Goal: Task Accomplishment & Management: Use online tool/utility

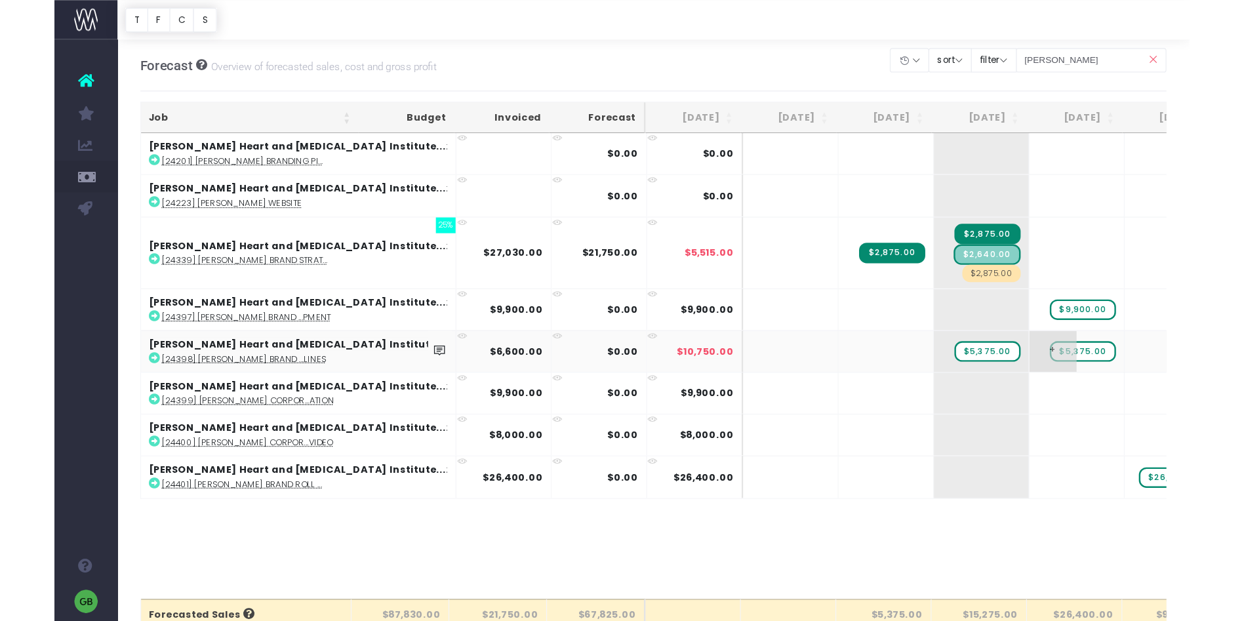
scroll to position [0, 94]
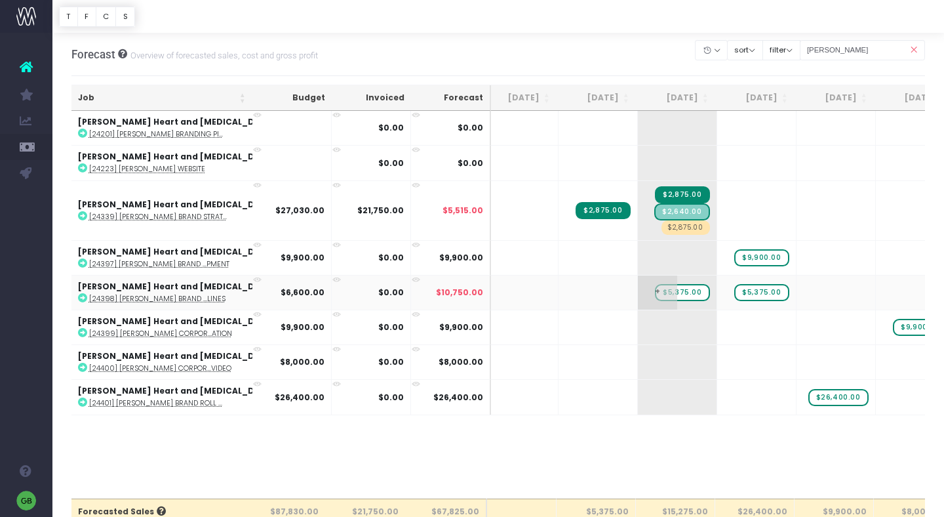
click at [655, 292] on span "$5,375.00" at bounding box center [682, 292] width 54 height 17
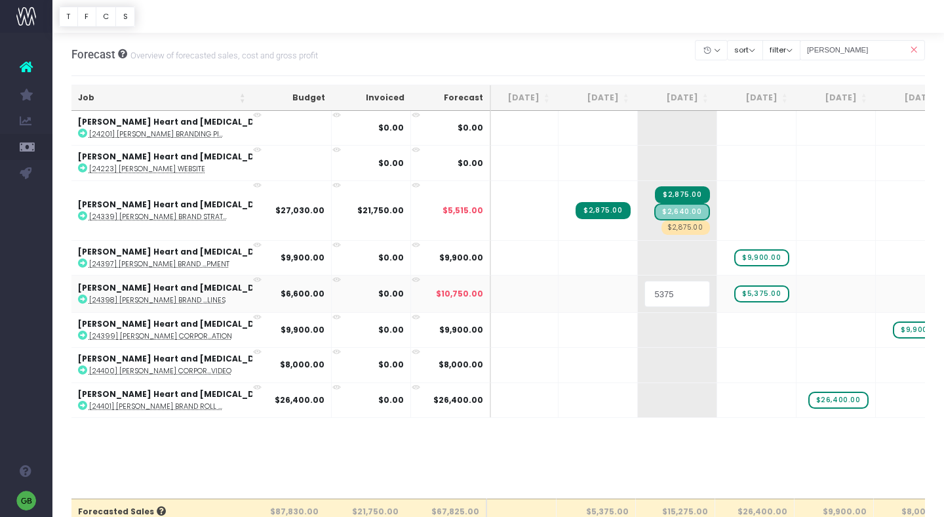
type input "5"
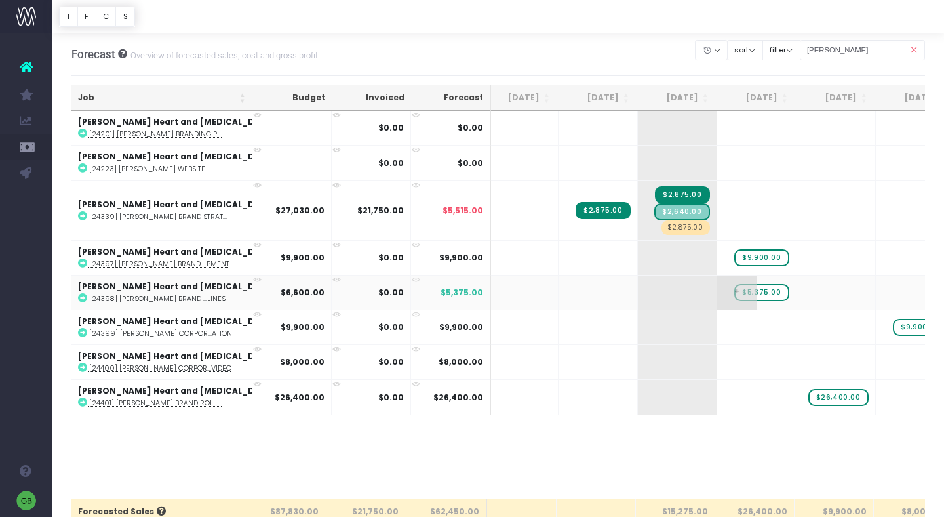
click at [734, 292] on span "$5,375.00" at bounding box center [761, 292] width 54 height 17
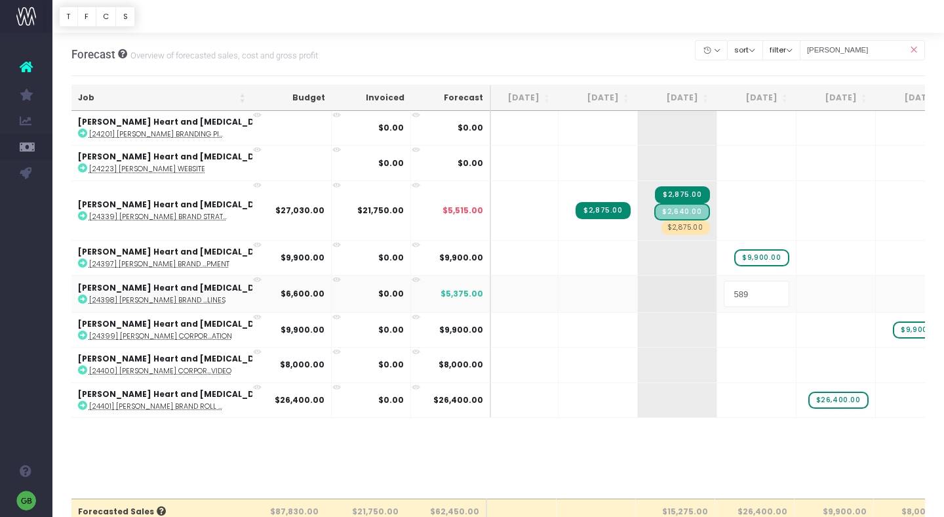
type input "5899"
click at [720, 450] on body "Oh my... this is bad. wayahead wasn't able to load this page. Please contact su…" at bounding box center [472, 258] width 944 height 517
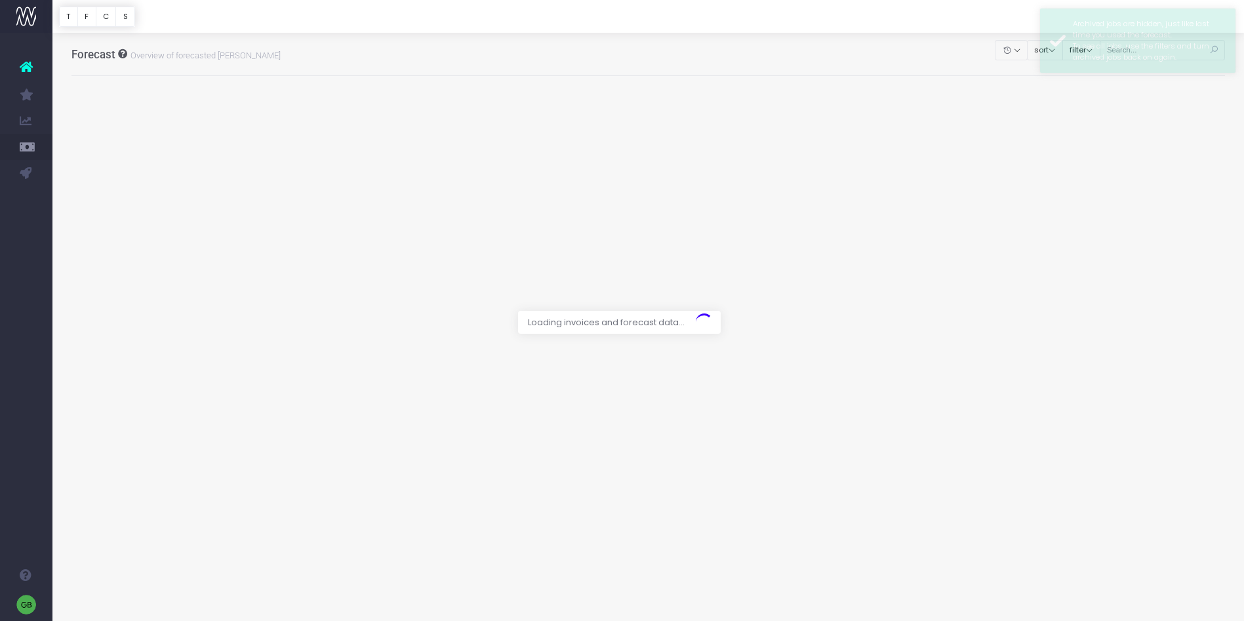
click at [933, 52] on div at bounding box center [622, 310] width 1244 height 621
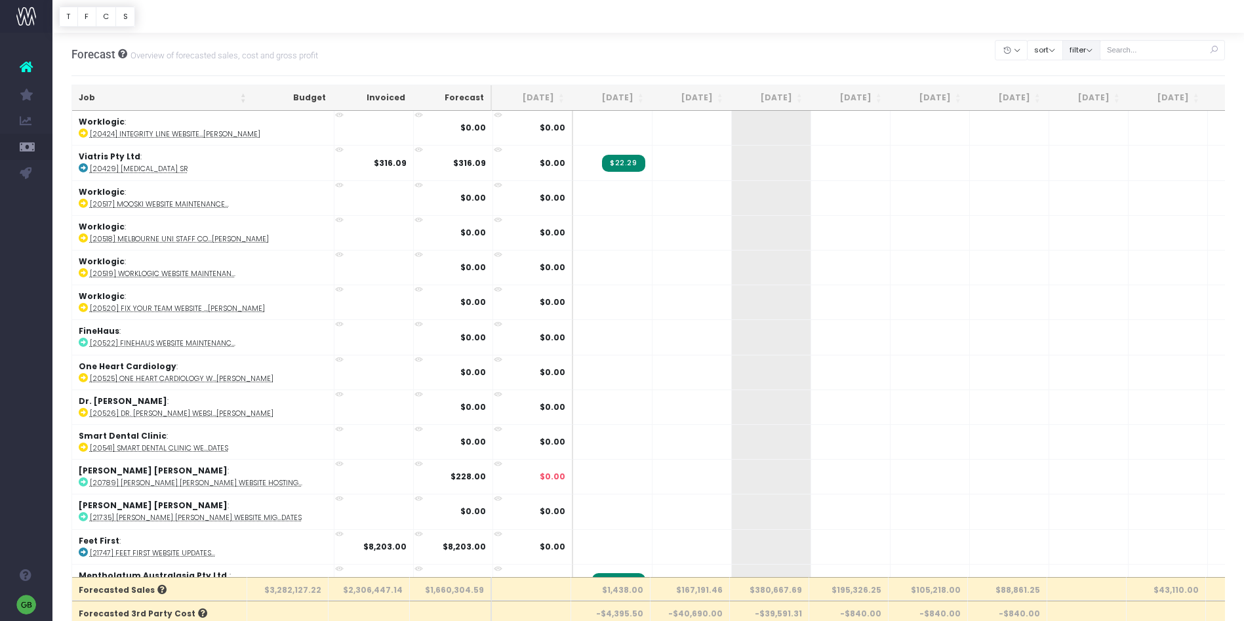
click at [1098, 50] on button "filter" at bounding box center [1081, 50] width 38 height 20
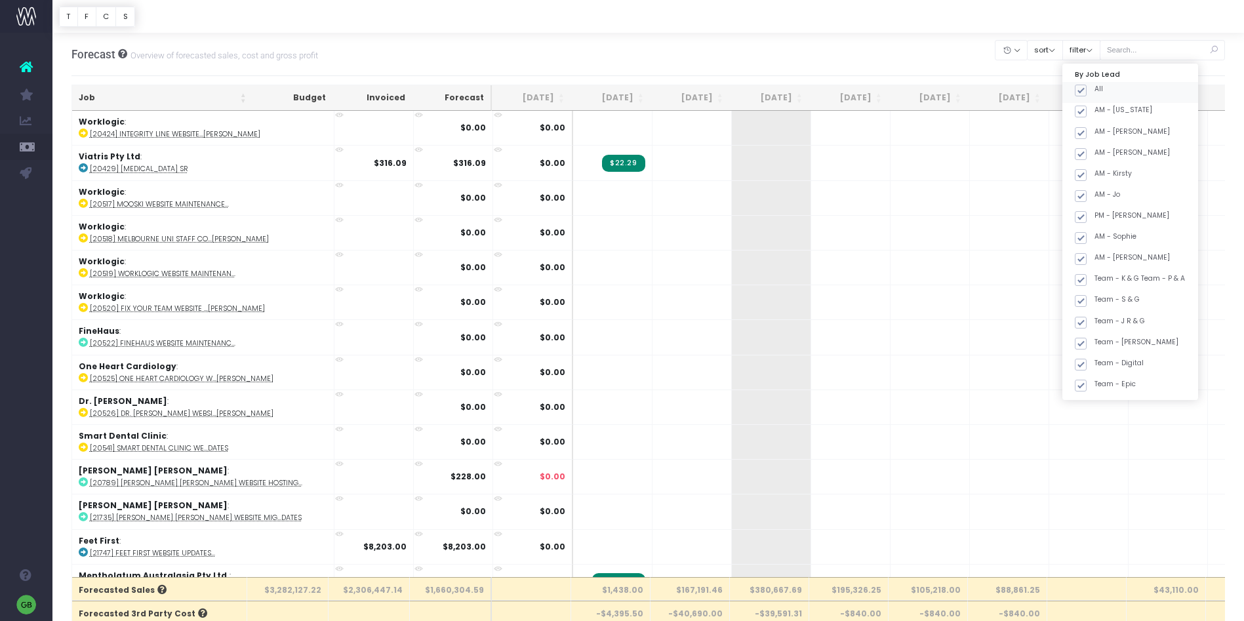
click at [1086, 91] on span at bounding box center [1081, 91] width 12 height 12
click at [1098, 91] on input "All" at bounding box center [1098, 88] width 9 height 9
checkbox input "false"
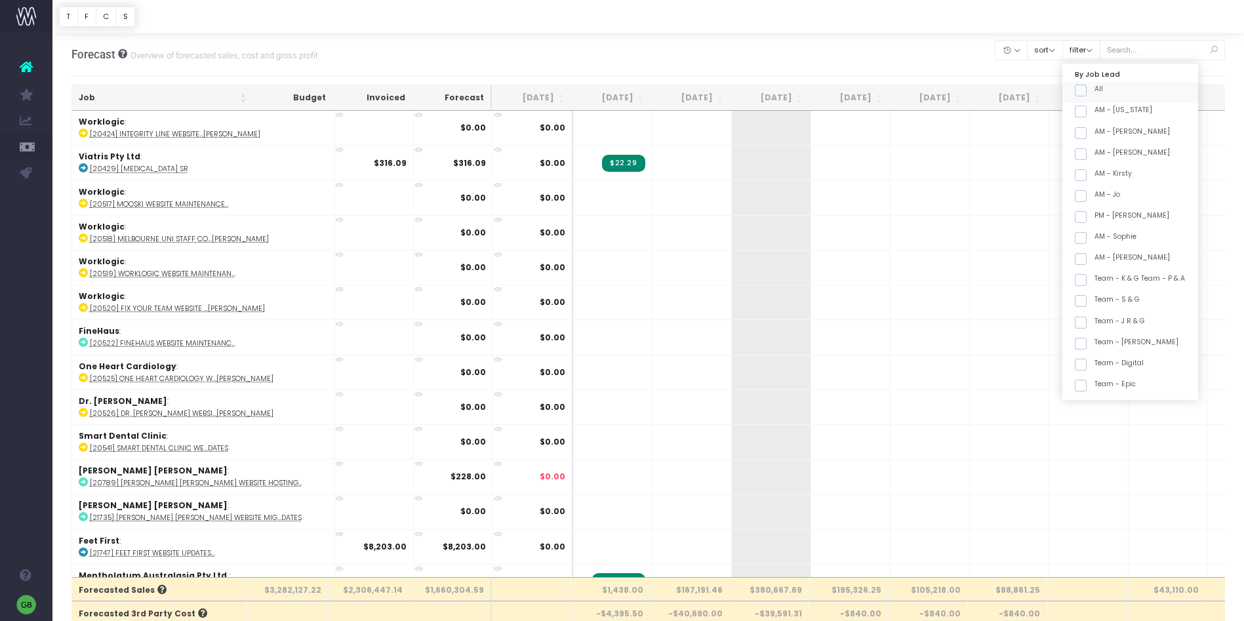
checkbox input "false"
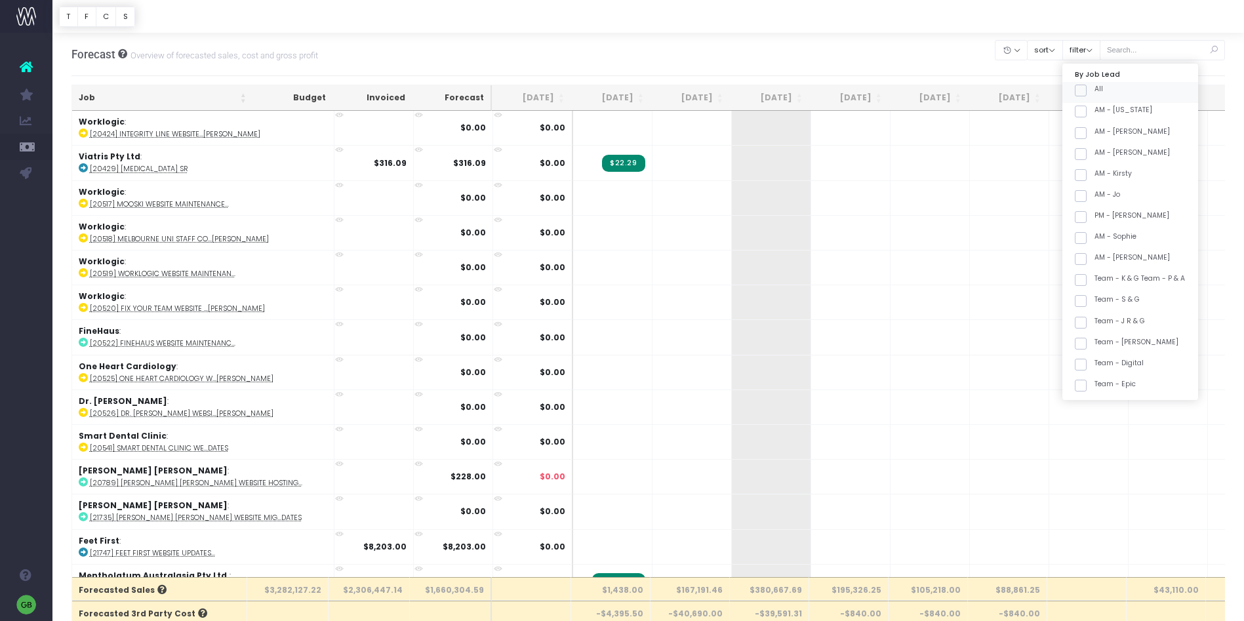
checkbox input "false"
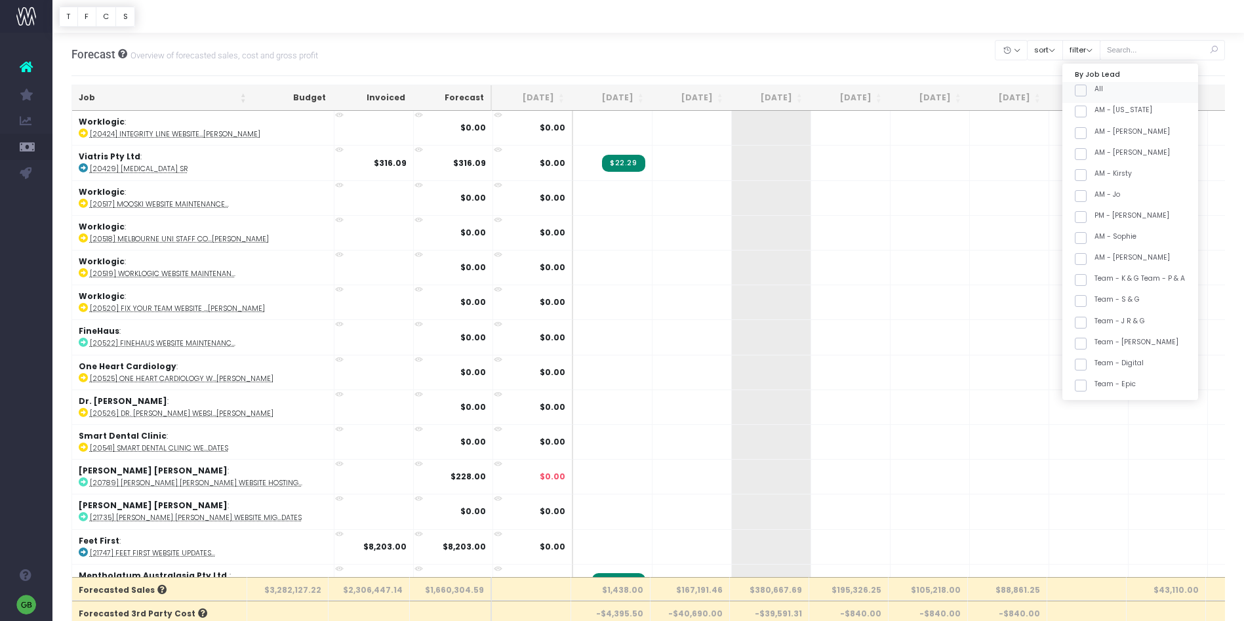
checkbox input "false"
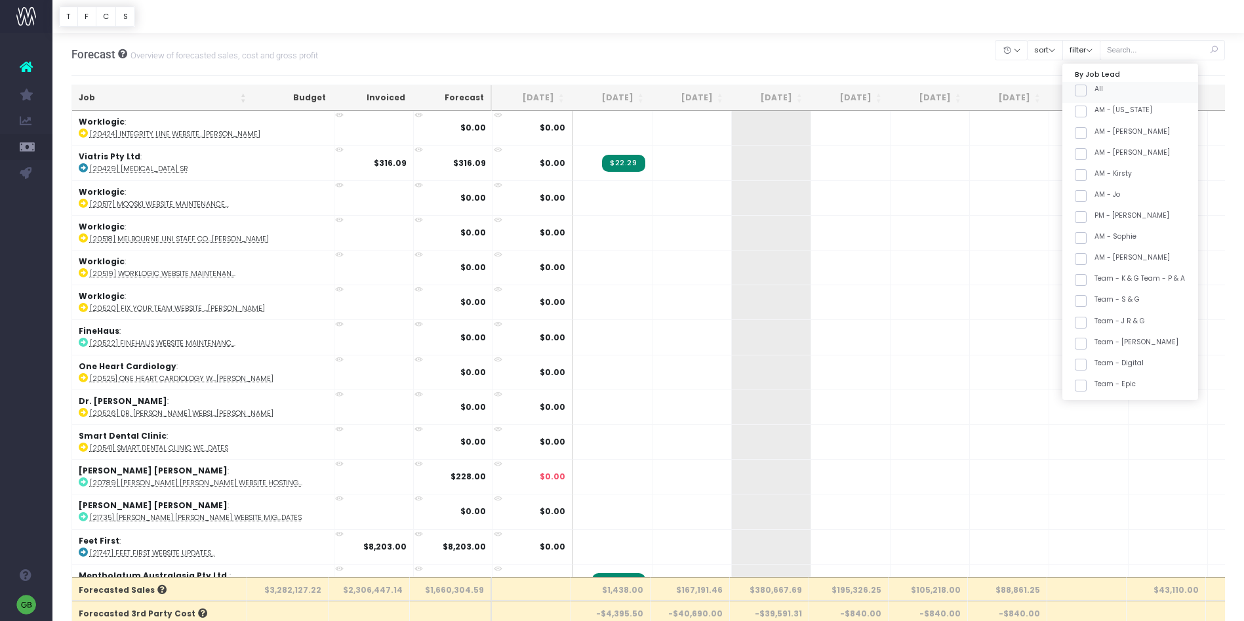
checkbox input "false"
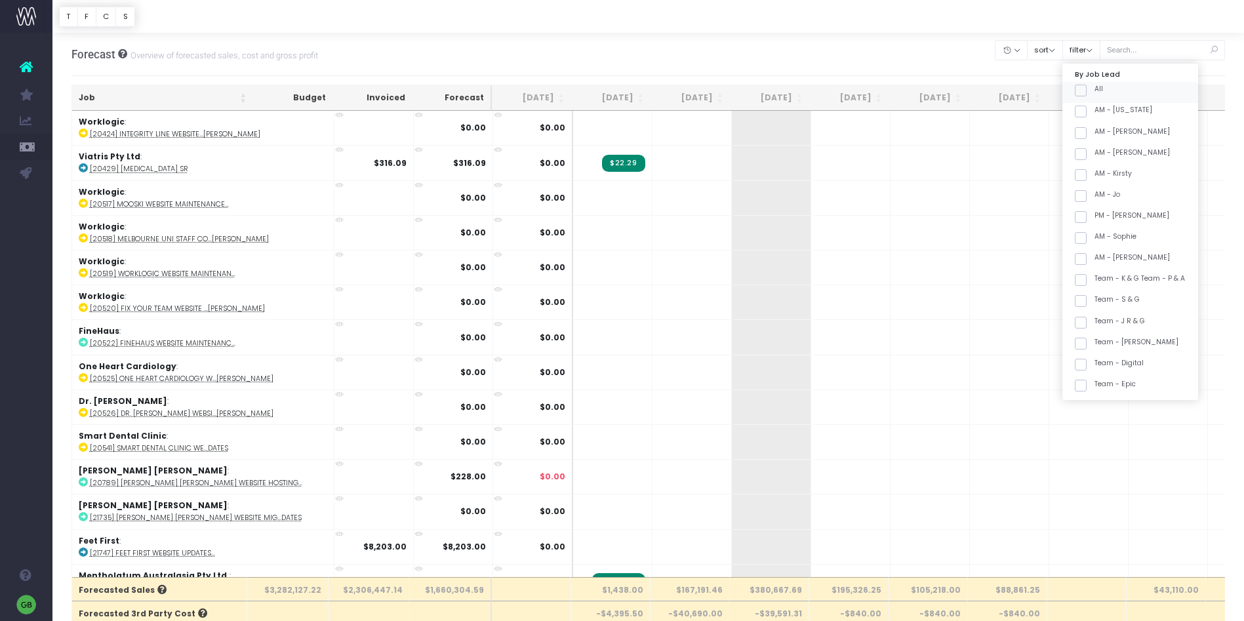
checkbox input "false"
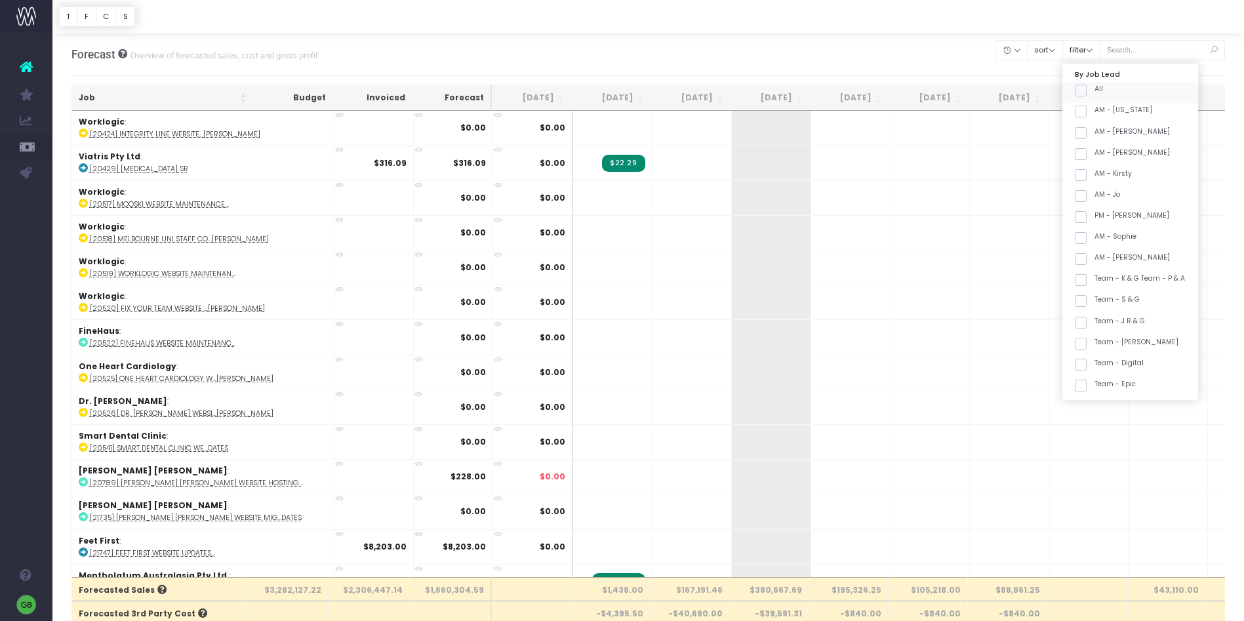
checkbox input "false"
click at [1086, 271] on span at bounding box center [1081, 271] width 12 height 12
click at [1094, 271] on input "Team - Pharma2" at bounding box center [1098, 268] width 9 height 9
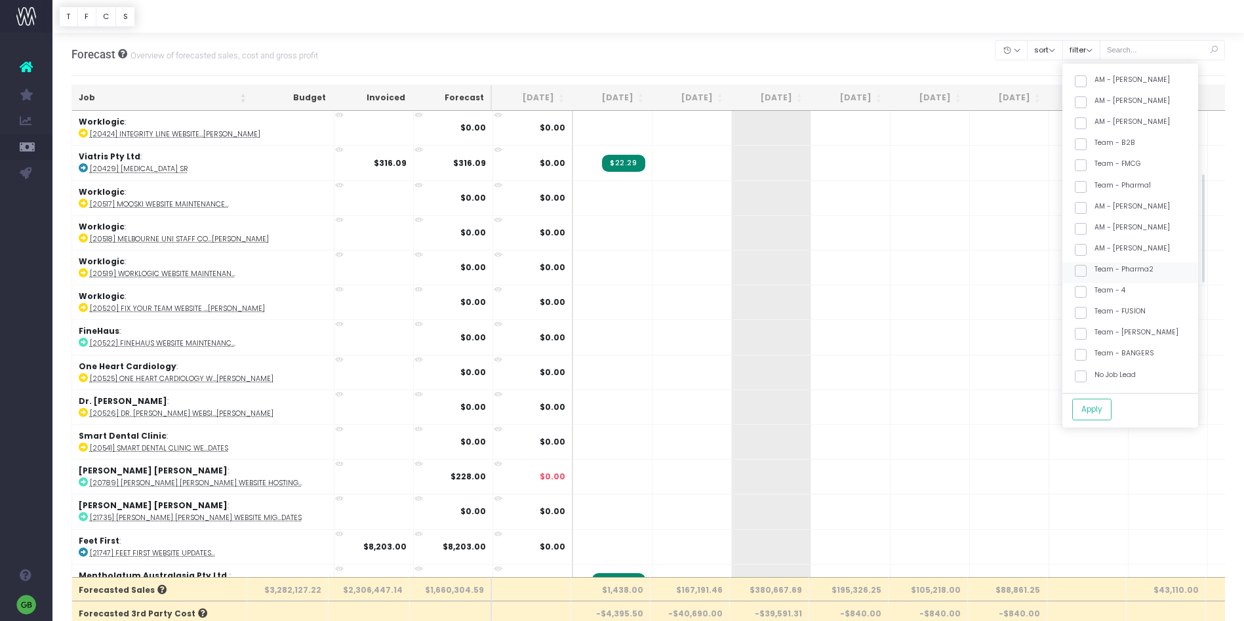
checkbox input "true"
click at [1086, 353] on span at bounding box center [1081, 355] width 12 height 12
click at [1098, 353] on input "Team - BANGERS" at bounding box center [1098, 352] width 9 height 9
checkbox input "true"
click at [1106, 408] on button "Apply" at bounding box center [1091, 410] width 39 height 22
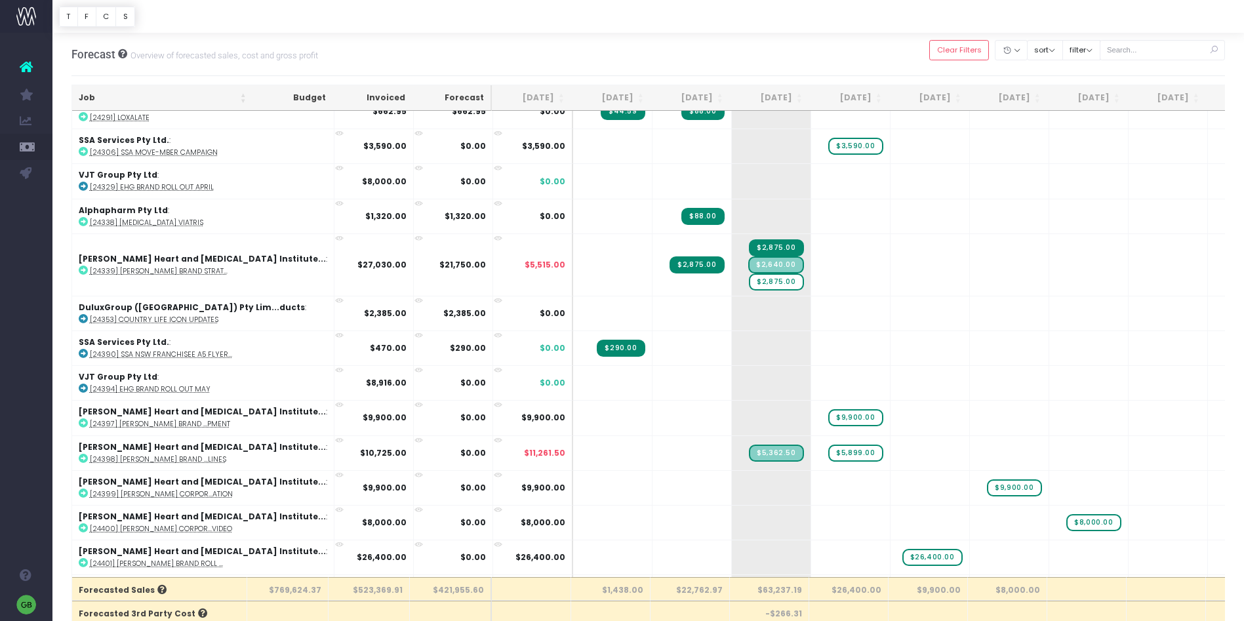
scroll to position [2689, 0]
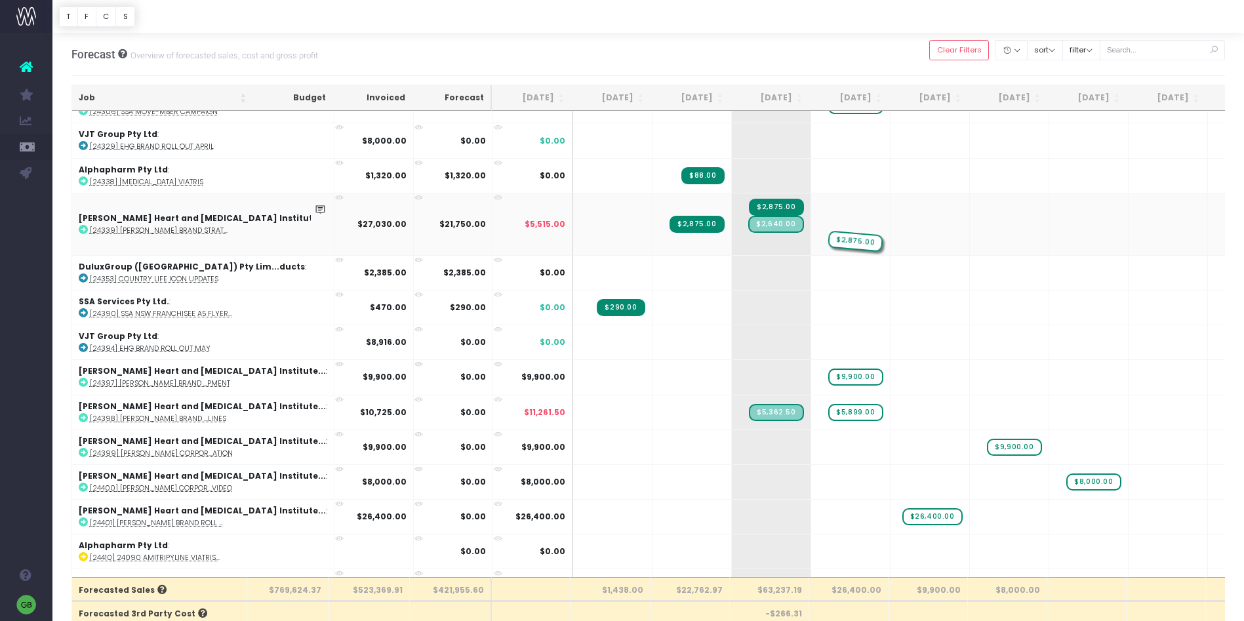
drag, startPoint x: 696, startPoint y: 243, endPoint x: 755, endPoint y: 243, distance: 59.7
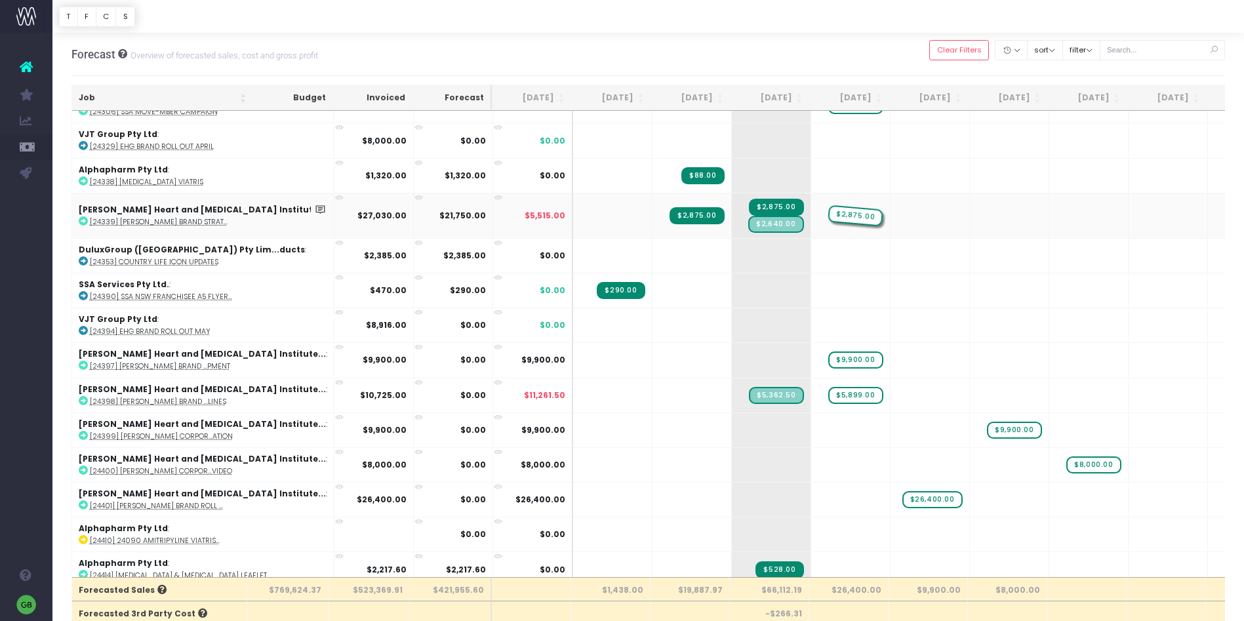
drag, startPoint x: 793, startPoint y: 216, endPoint x: 810, endPoint y: 215, distance: 16.4
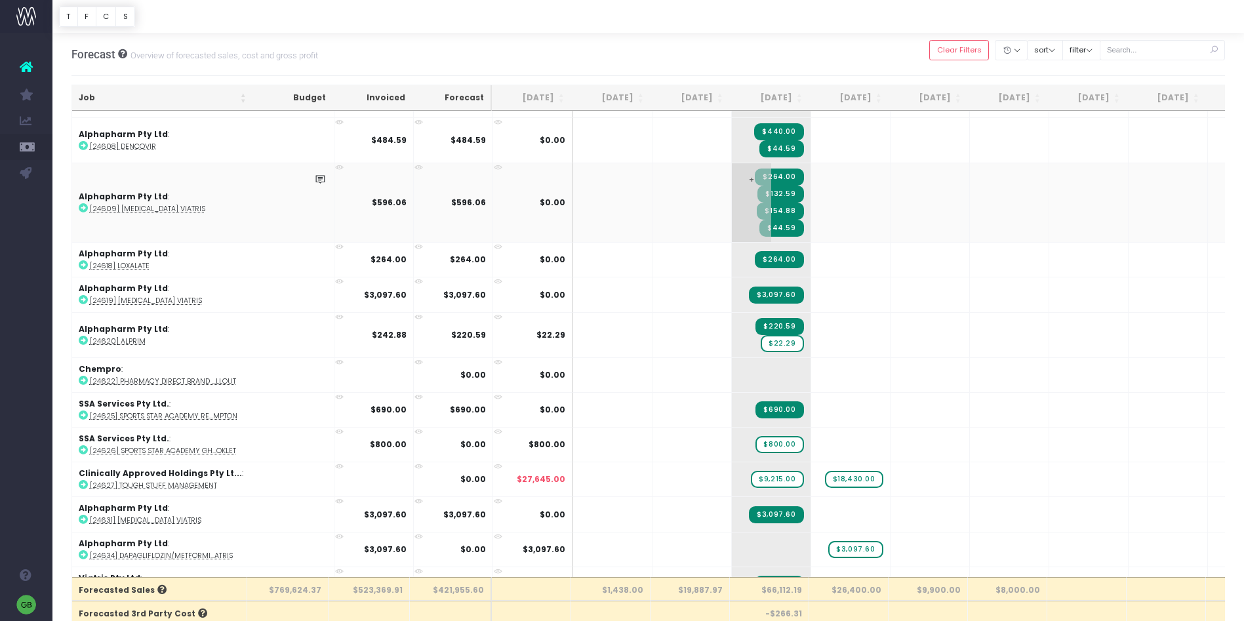
scroll to position [5164, 0]
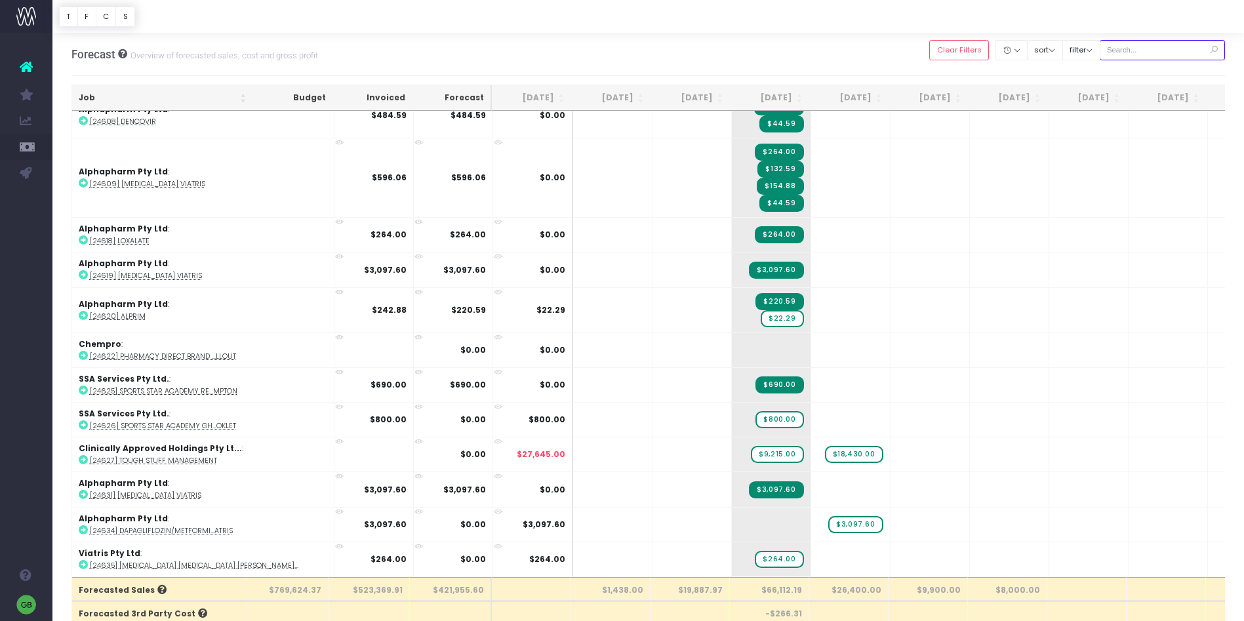
click at [1156, 55] on input "text" at bounding box center [1163, 50] width 126 height 20
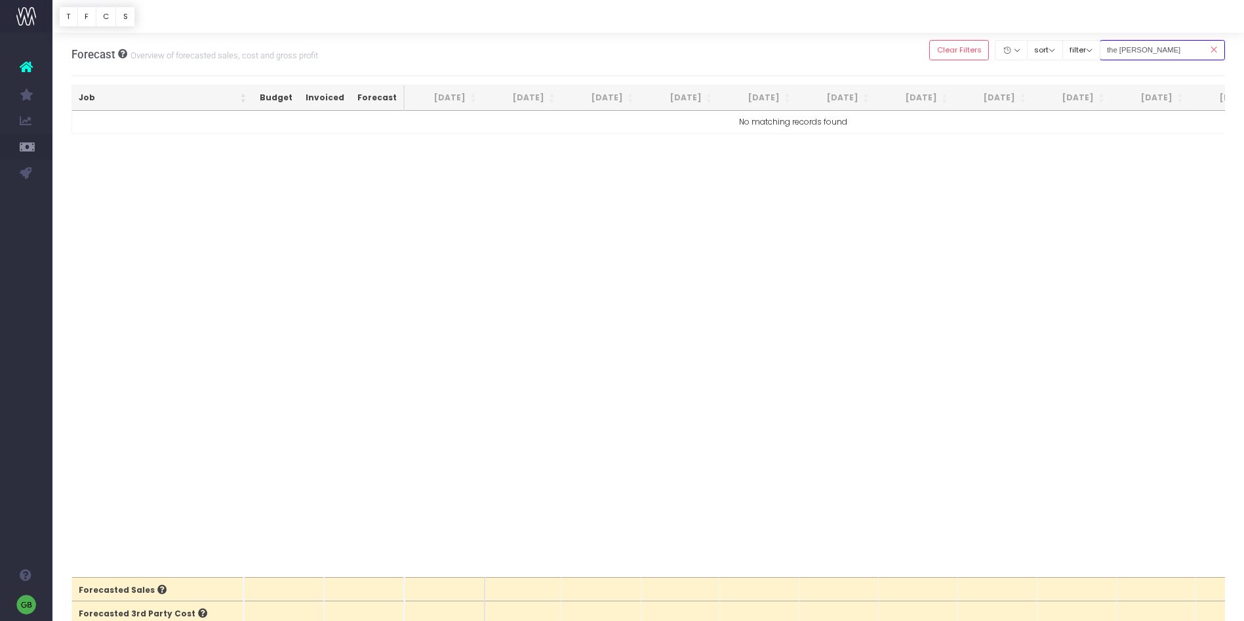
scroll to position [0, 0]
drag, startPoint x: 1166, startPoint y: 51, endPoint x: 1105, endPoint y: 50, distance: 61.6
click at [1105, 50] on div "Clear Filters Hide [DATE] [DATE] [DATE] [DATE] [DATE] [DATE] [DATE] [DATE] [DAT…" at bounding box center [1077, 50] width 296 height 27
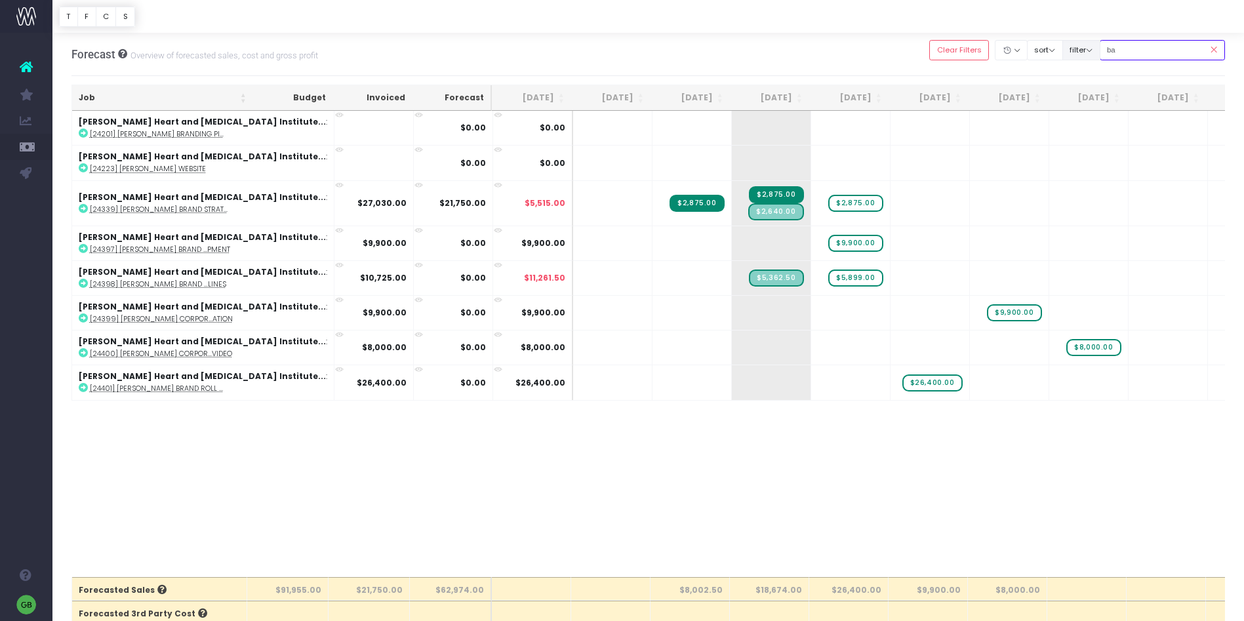
type input "b"
click at [1096, 50] on button "filter" at bounding box center [1081, 50] width 38 height 20
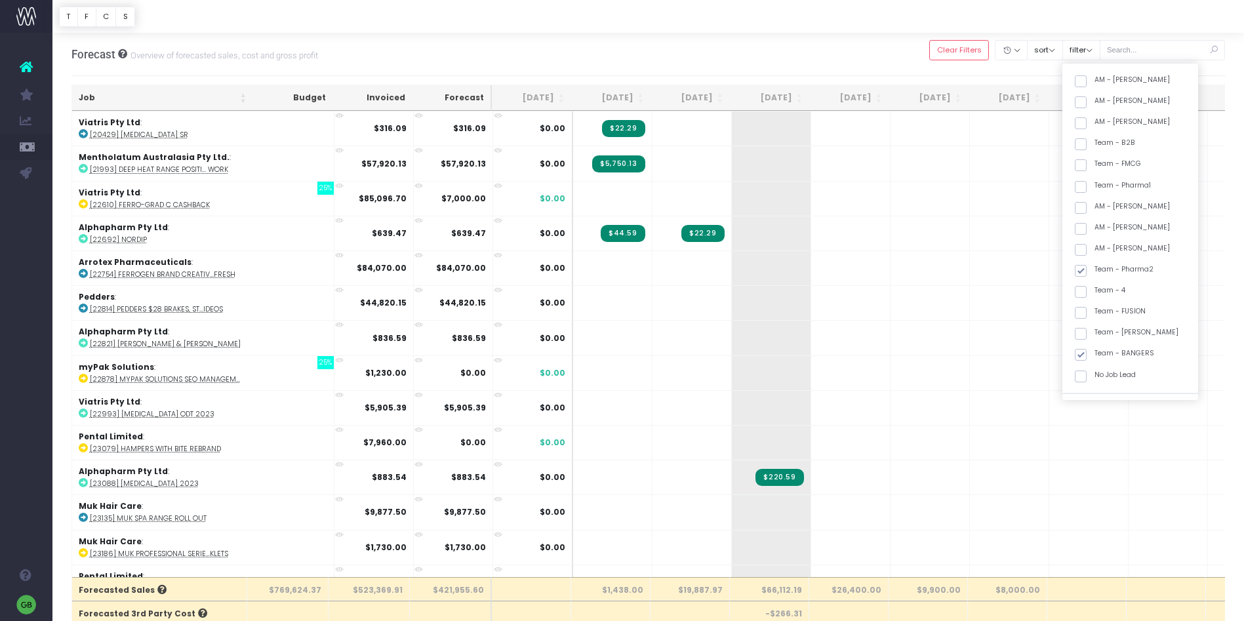
click at [890, 42] on div "Forecast Overview of forecasted sales, cost and gross profit Clear Filters Hide…" at bounding box center [648, 54] width 1154 height 43
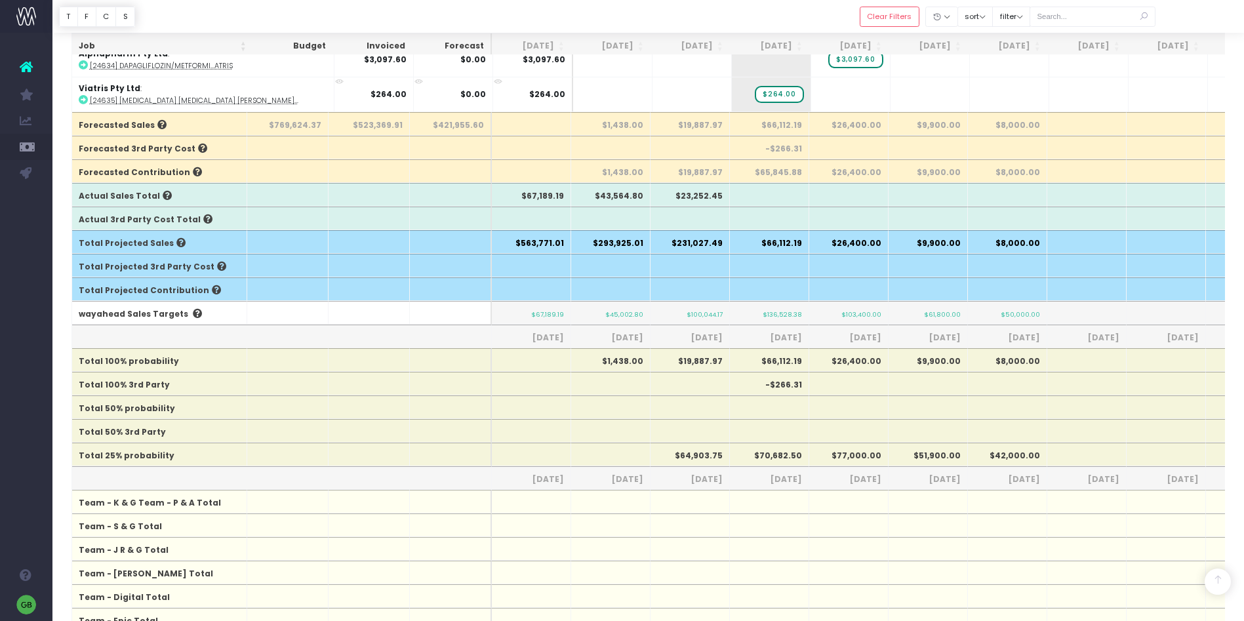
scroll to position [466, 0]
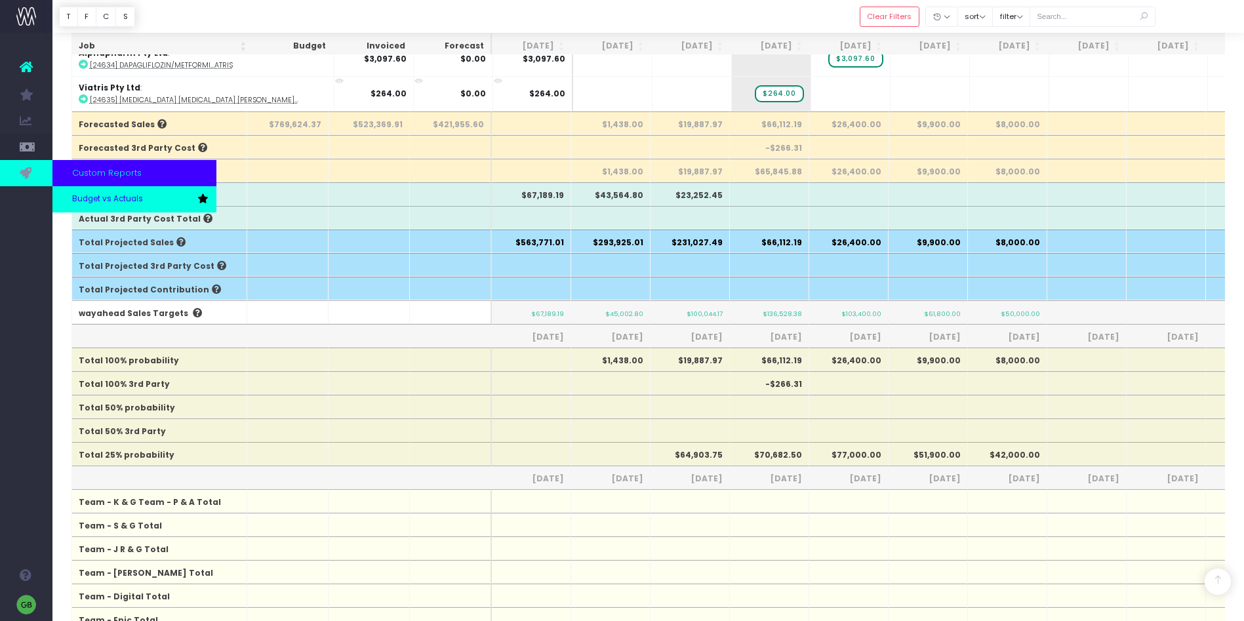
click at [70, 198] on link "Budget vs Actuals" at bounding box center [134, 199] width 164 height 26
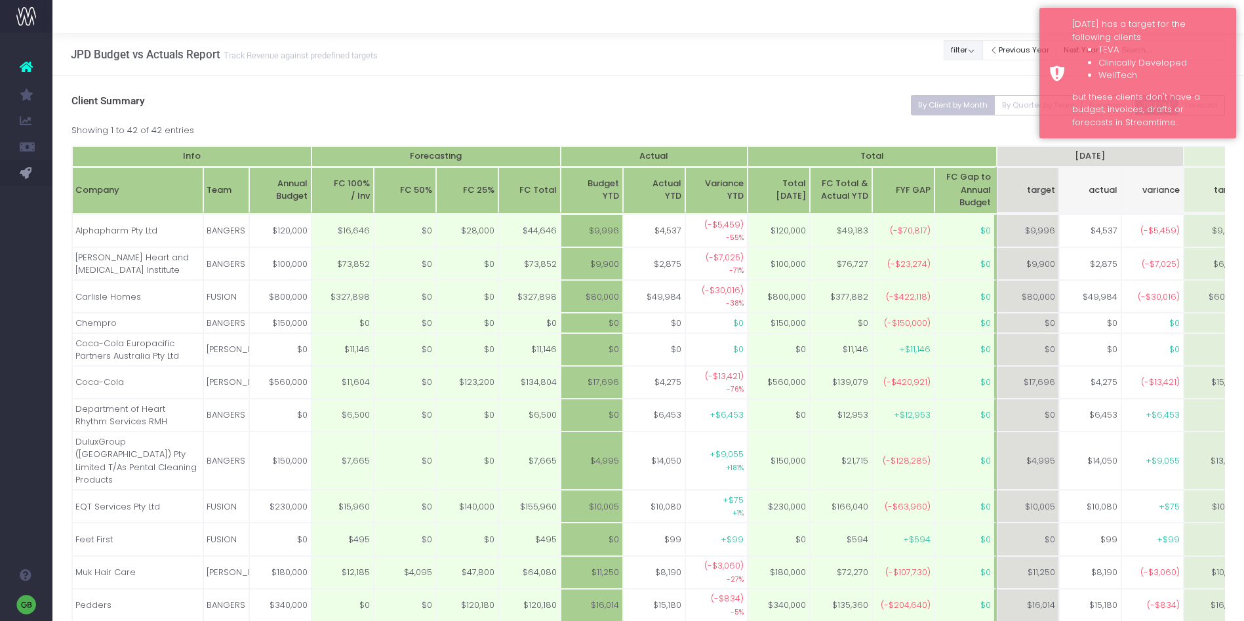
click at [980, 44] on button "filter" at bounding box center [962, 50] width 39 height 20
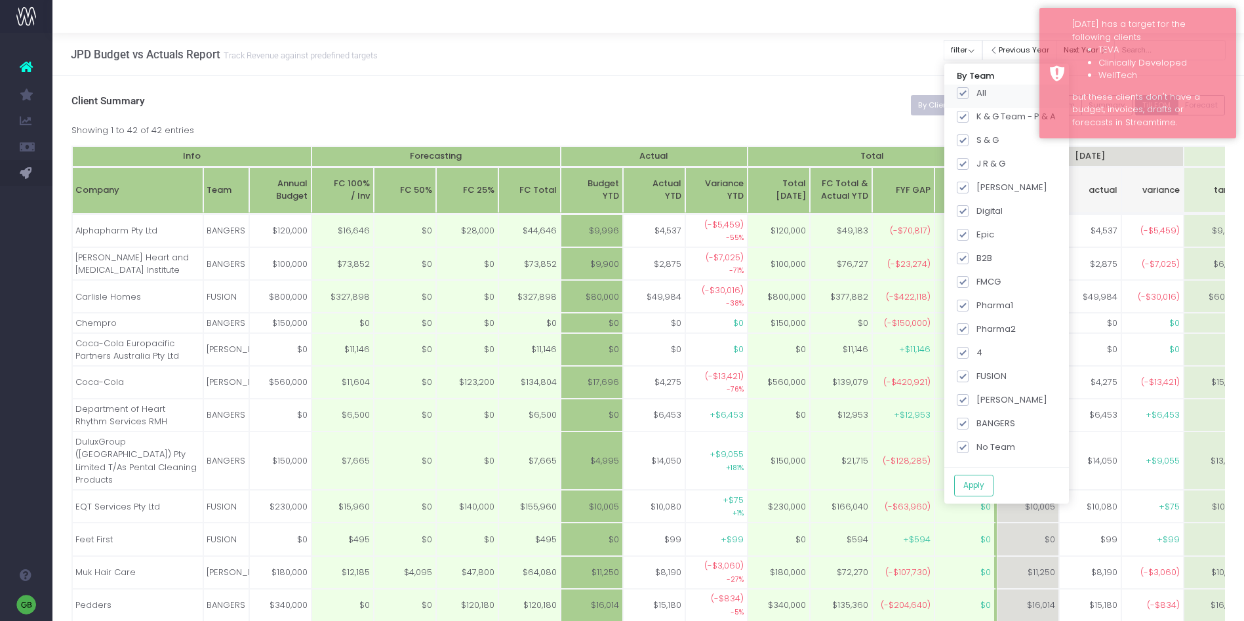
click at [968, 93] on span at bounding box center [963, 93] width 12 height 12
click at [976, 93] on input "All" at bounding box center [980, 91] width 9 height 9
checkbox input "false"
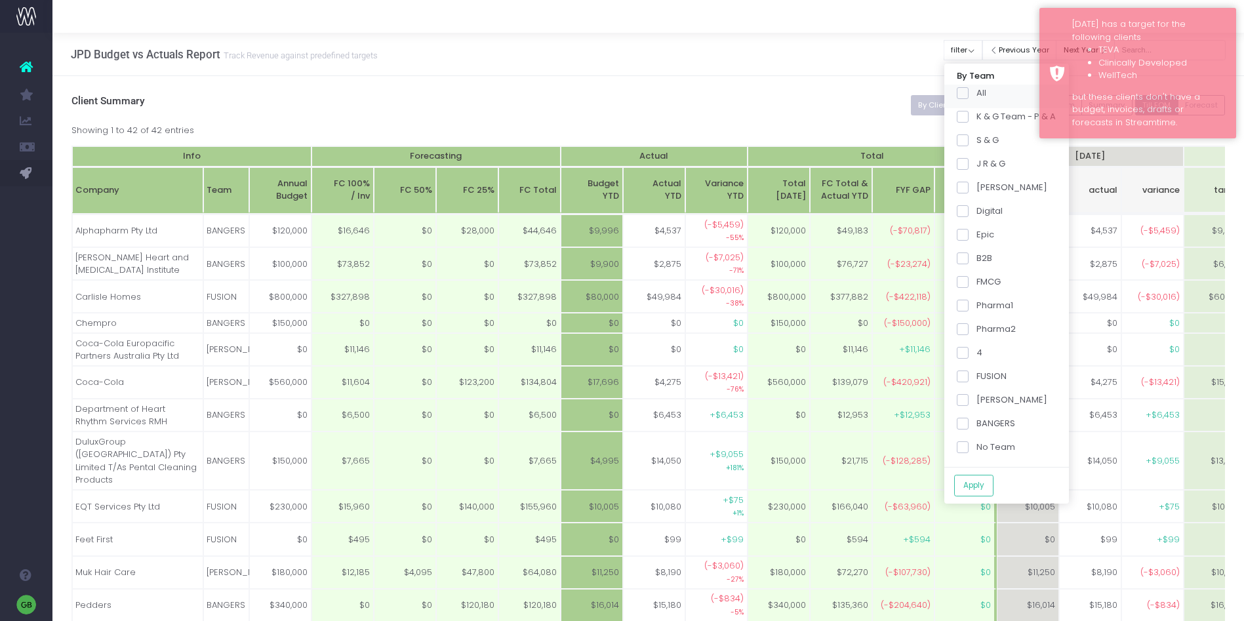
checkbox input "false"
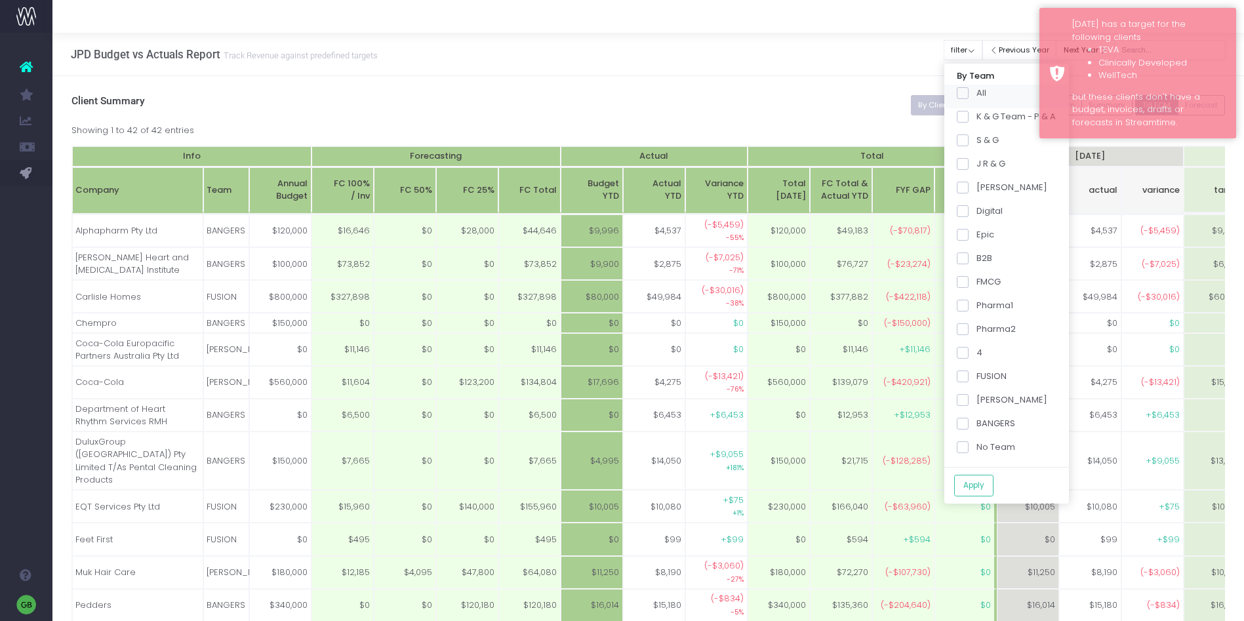
checkbox input "false"
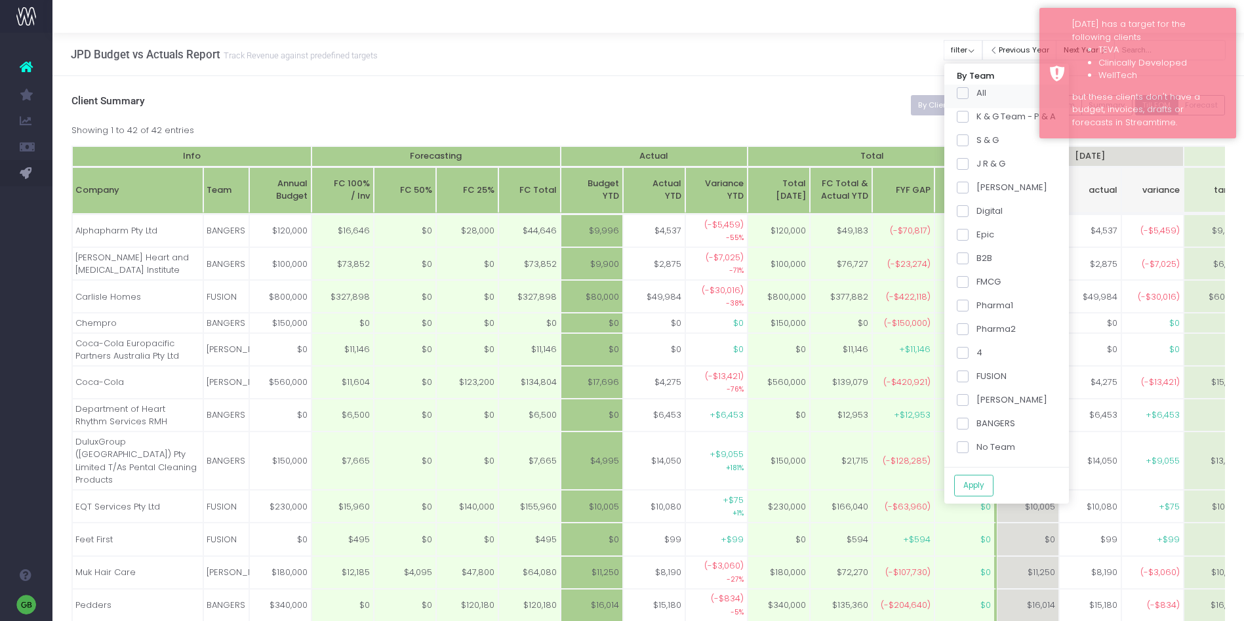
checkbox input "false"
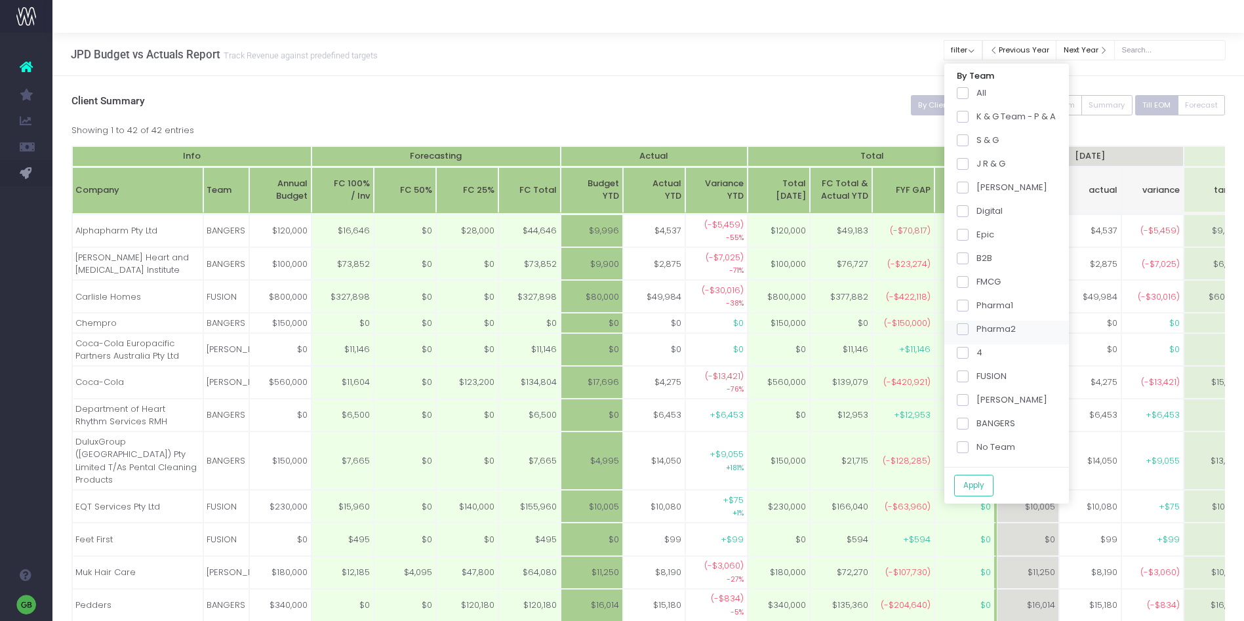
click at [968, 334] on span at bounding box center [963, 329] width 12 height 12
click at [976, 331] on input "Pharma2" at bounding box center [980, 327] width 9 height 9
checkbox input "true"
click at [978, 420] on label "BANGERS" at bounding box center [986, 423] width 58 height 13
click at [978, 420] on input "BANGERS" at bounding box center [980, 421] width 9 height 9
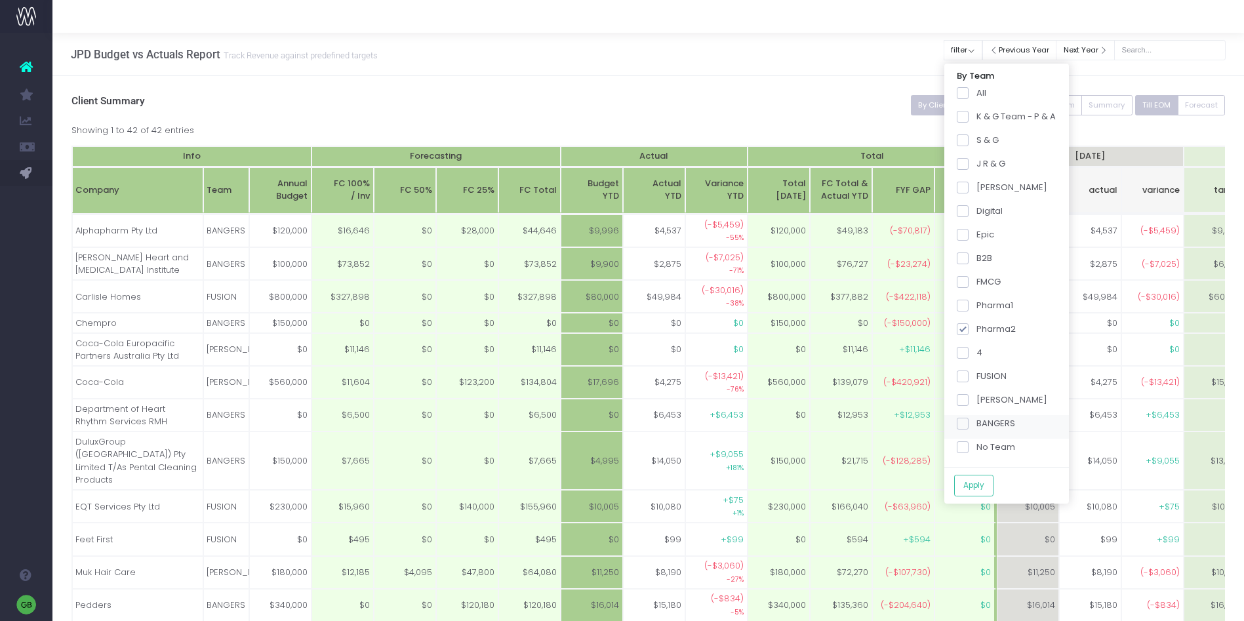
checkbox input "true"
click at [978, 488] on button "Apply" at bounding box center [973, 486] width 39 height 22
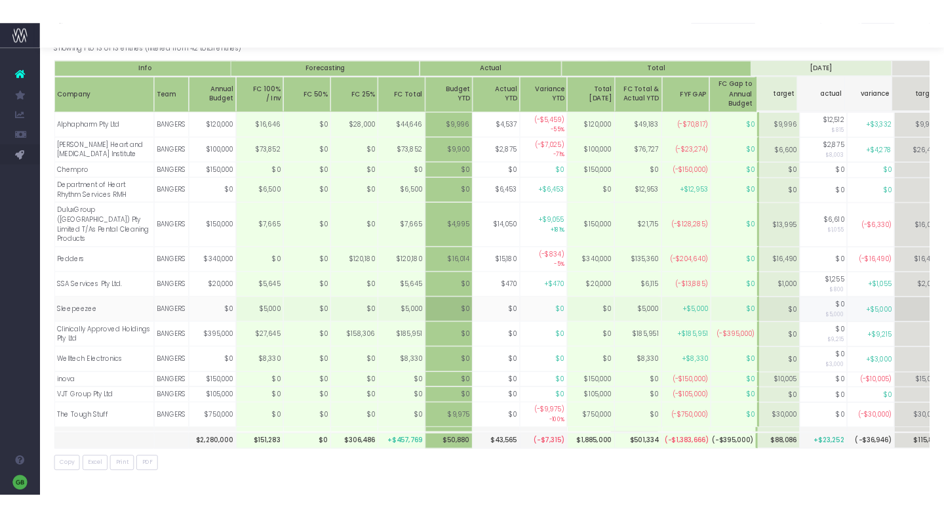
scroll to position [0, 196]
